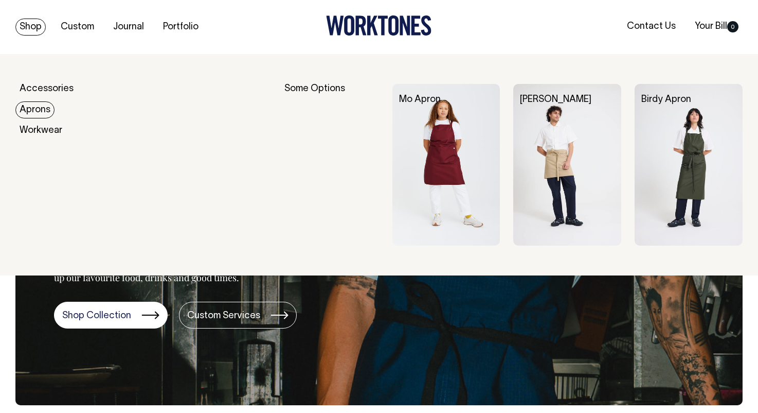
click at [38, 105] on link "Aprons" at bounding box center [34, 109] width 39 height 17
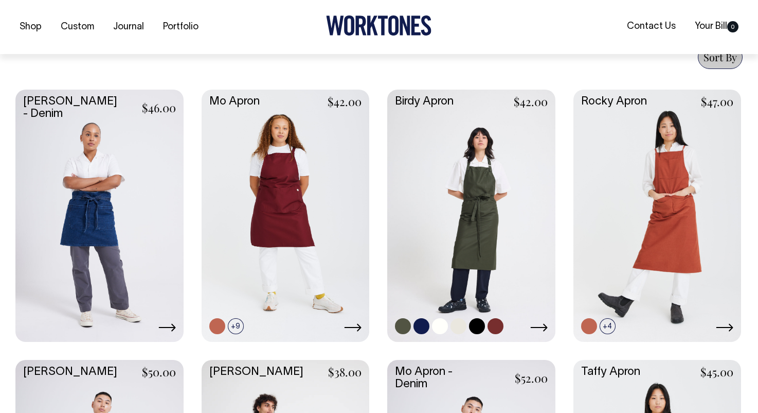
scroll to position [408, 0]
click at [483, 198] on link at bounding box center [471, 214] width 168 height 250
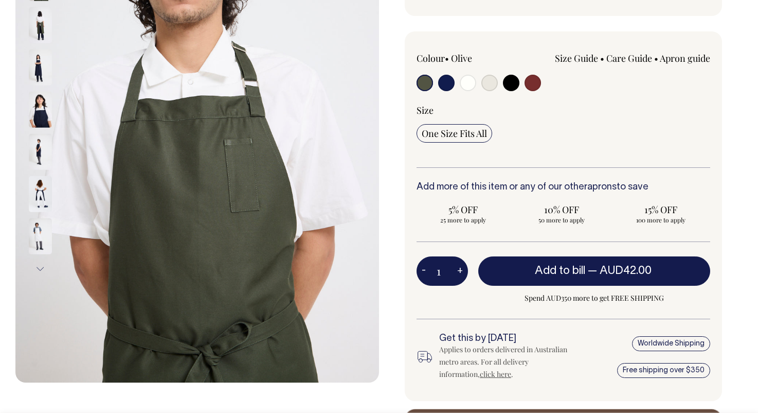
scroll to position [218, 0]
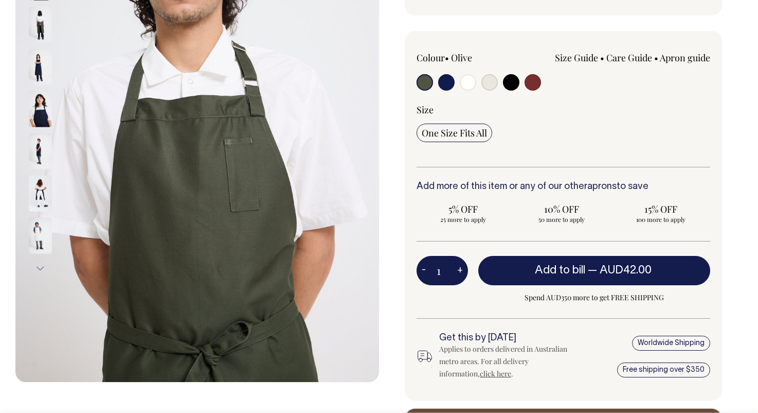
click at [532, 82] on input "radio" at bounding box center [533, 82] width 16 height 16
radio input "true"
select select "Burgundy"
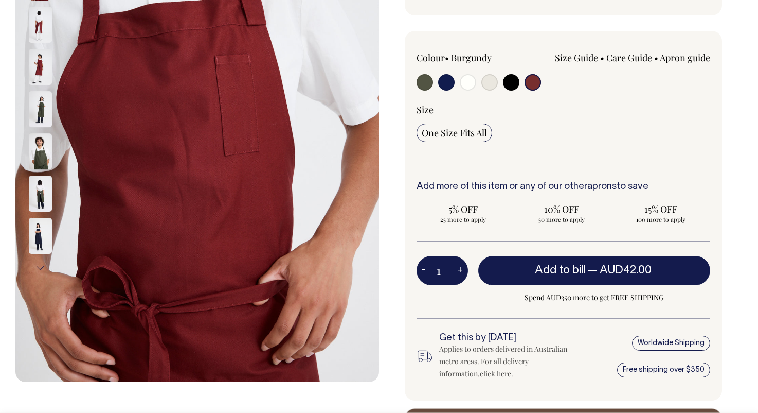
click at [40, 64] on img at bounding box center [40, 67] width 23 height 36
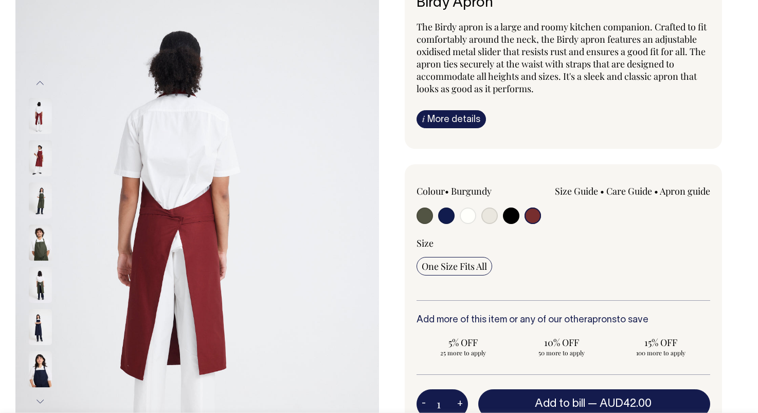
scroll to position [84, 0]
click at [37, 158] on img at bounding box center [40, 158] width 23 height 36
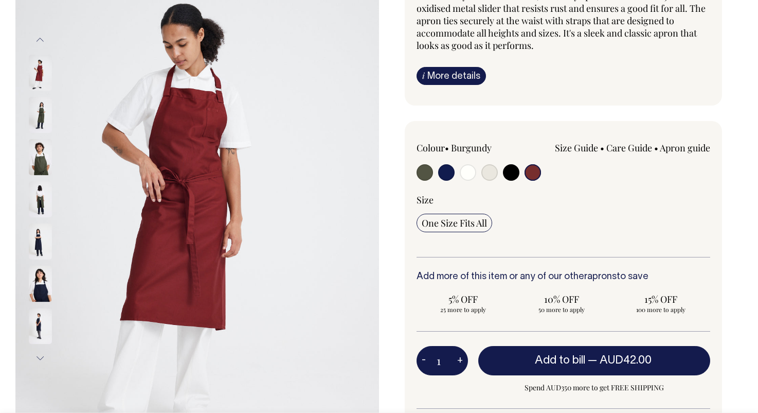
scroll to position [128, 0]
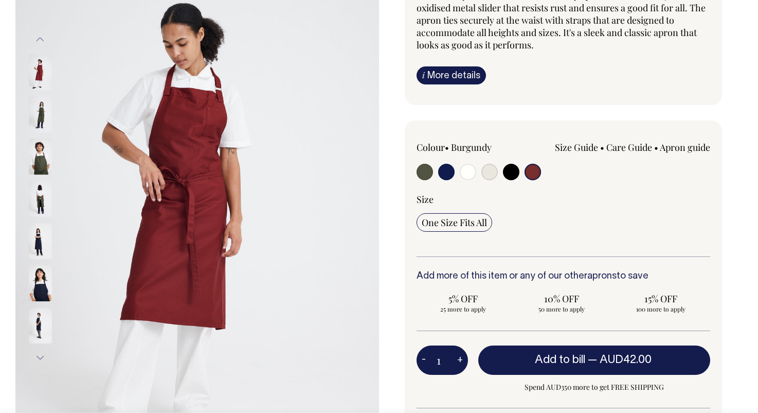
click at [40, 37] on button "Previous" at bounding box center [39, 39] width 15 height 23
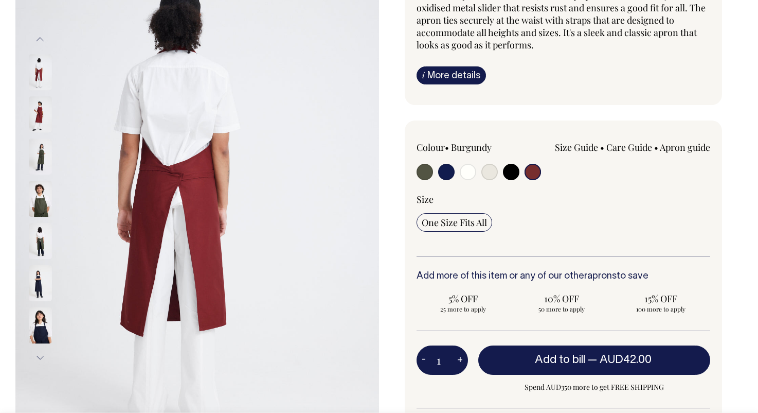
click at [40, 106] on img at bounding box center [40, 114] width 23 height 36
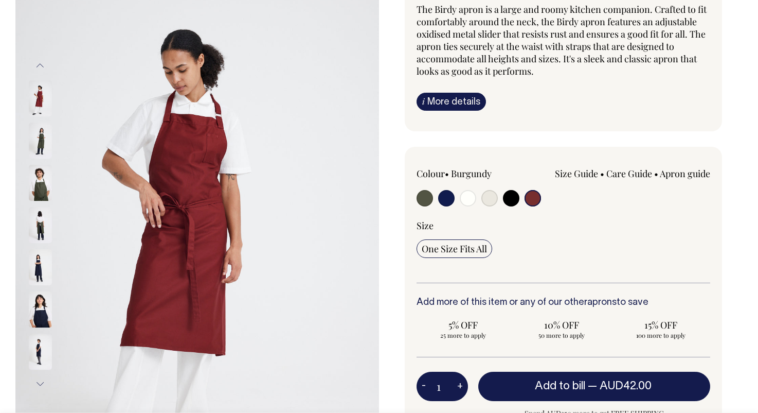
scroll to position [101, 0]
click at [38, 382] on button "Next" at bounding box center [39, 384] width 15 height 23
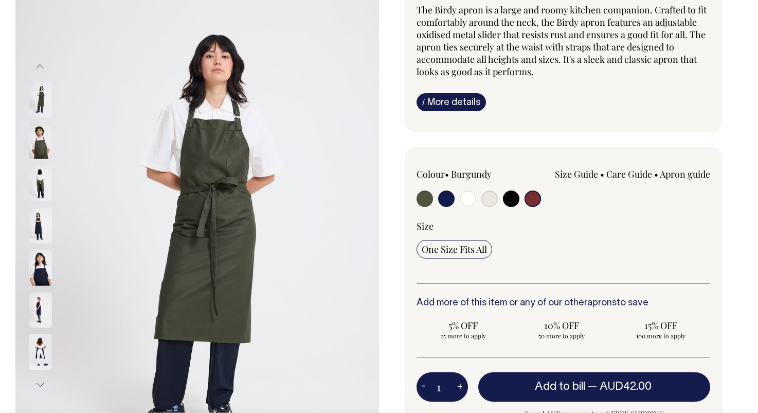
click at [39, 63] on button "Previous" at bounding box center [39, 66] width 15 height 23
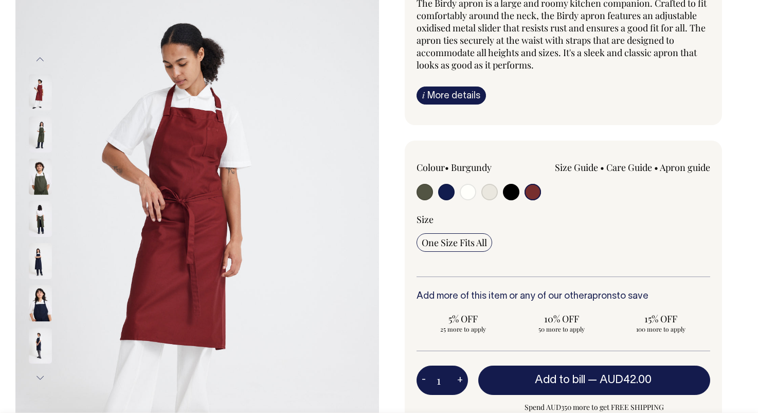
scroll to position [109, 0]
